Goal: Navigation & Orientation: Find specific page/section

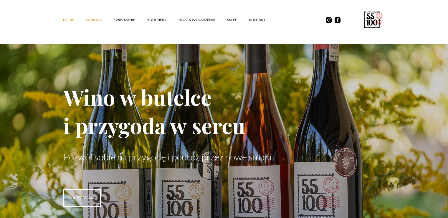
click at [98, 20] on link "winnica" at bounding box center [100, 20] width 28 height 18
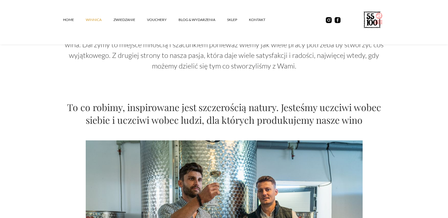
scroll to position [295, 0]
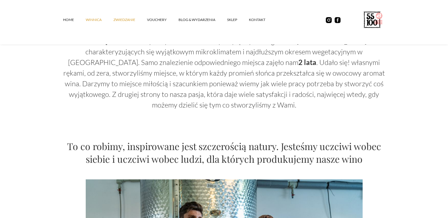
click at [116, 17] on link "ZWIEDZANIE" at bounding box center [130, 20] width 34 height 18
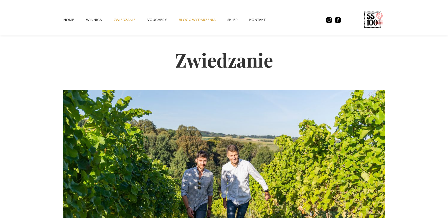
click at [199, 14] on link "Blog & Wydarzenia" at bounding box center [203, 20] width 49 height 18
